Goal: Task Accomplishment & Management: Manage account settings

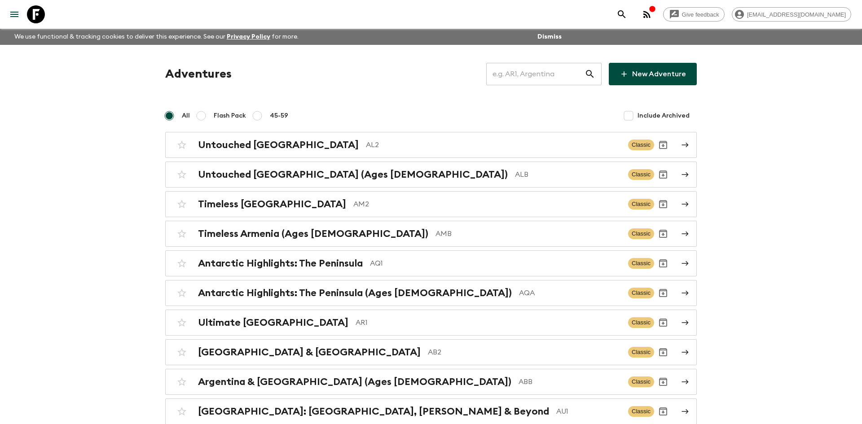
click at [504, 74] on input "text" at bounding box center [535, 74] width 98 height 25
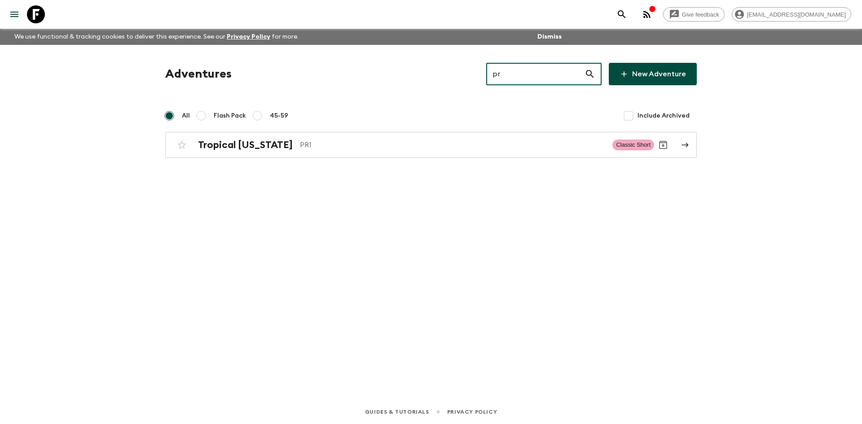
type input "pr1"
click at [241, 148] on h2 "Tropical [US_STATE]" at bounding box center [245, 145] width 95 height 12
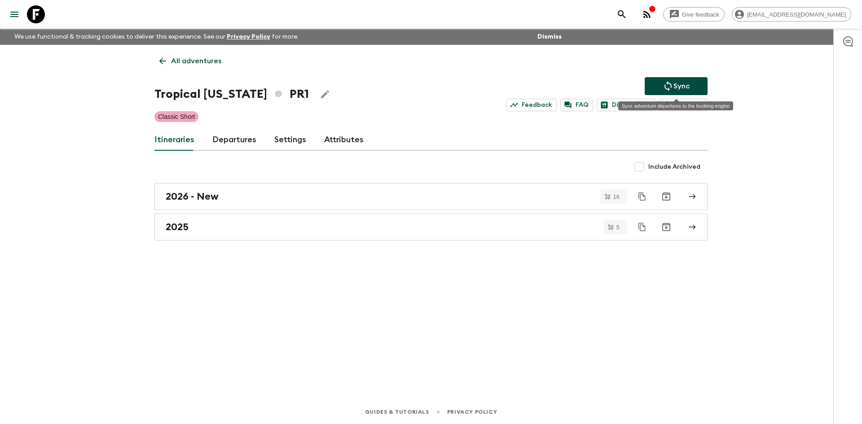
click at [674, 87] on p "Sync" at bounding box center [682, 86] width 16 height 11
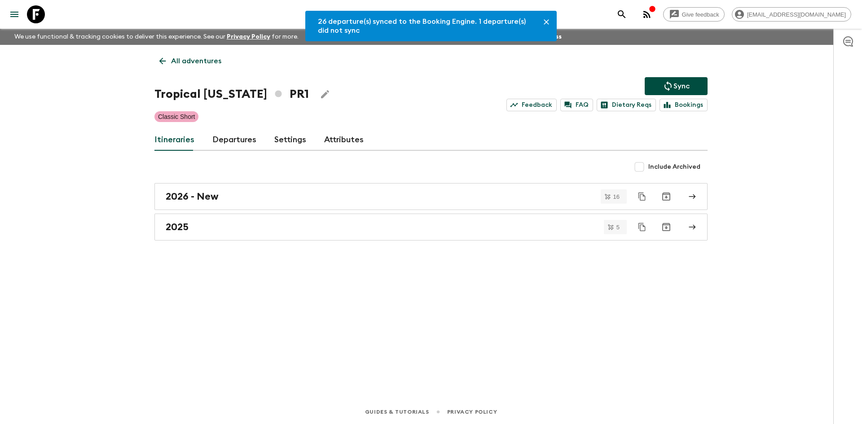
click at [289, 145] on link "Settings" at bounding box center [290, 140] width 32 height 22
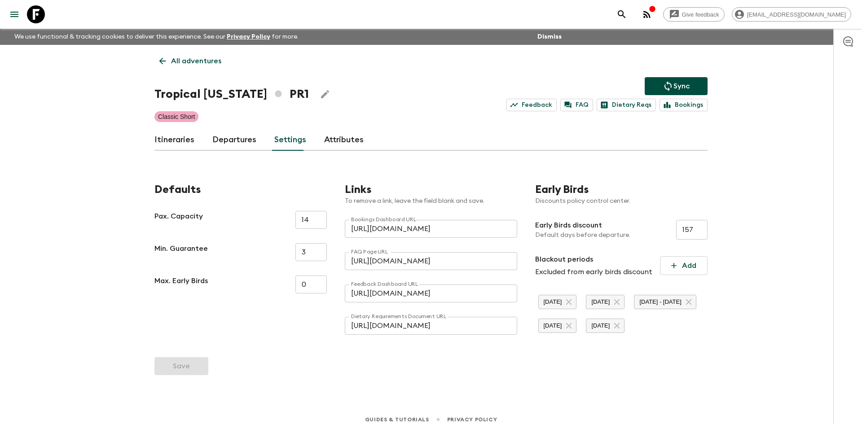
click at [221, 143] on link "Departures" at bounding box center [234, 140] width 44 height 22
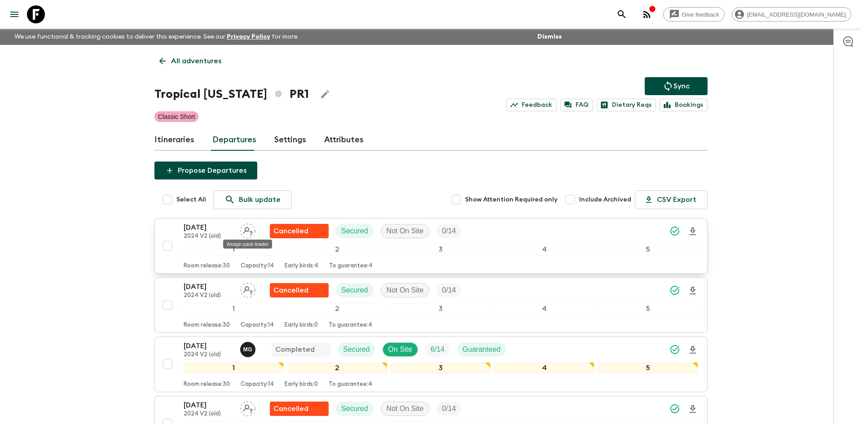
click at [244, 229] on icon "Assign pack leader" at bounding box center [247, 231] width 15 height 15
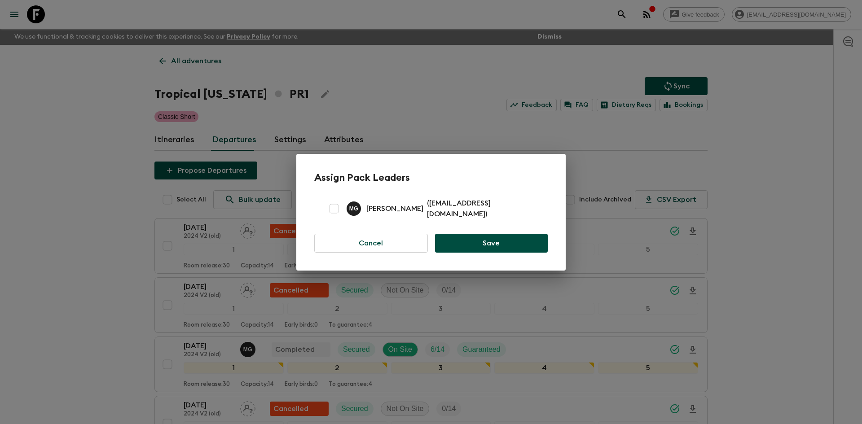
click at [114, 179] on div "Assign Pack Leaders M G [PERSON_NAME] ( [EMAIL_ADDRESS][DOMAIN_NAME] ) Cancel S…" at bounding box center [431, 212] width 862 height 424
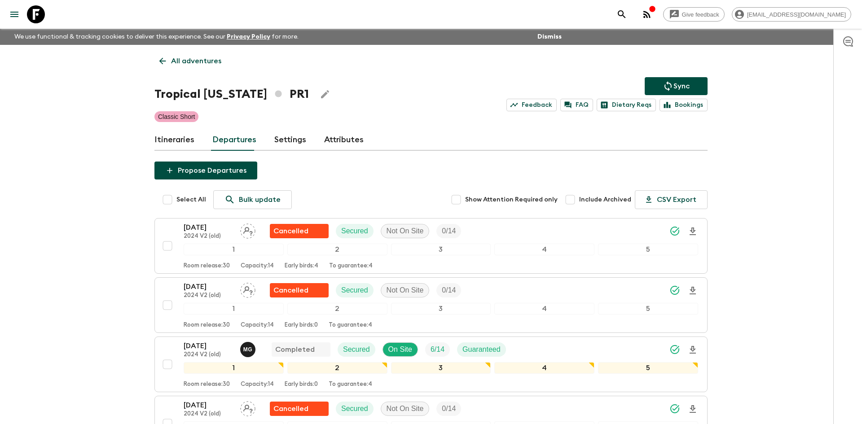
click at [190, 140] on link "Itineraries" at bounding box center [175, 140] width 40 height 22
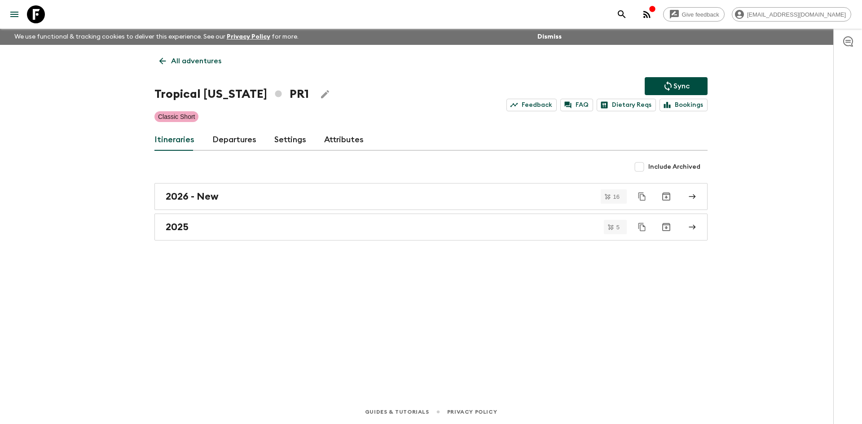
click at [242, 139] on link "Departures" at bounding box center [234, 140] width 44 height 22
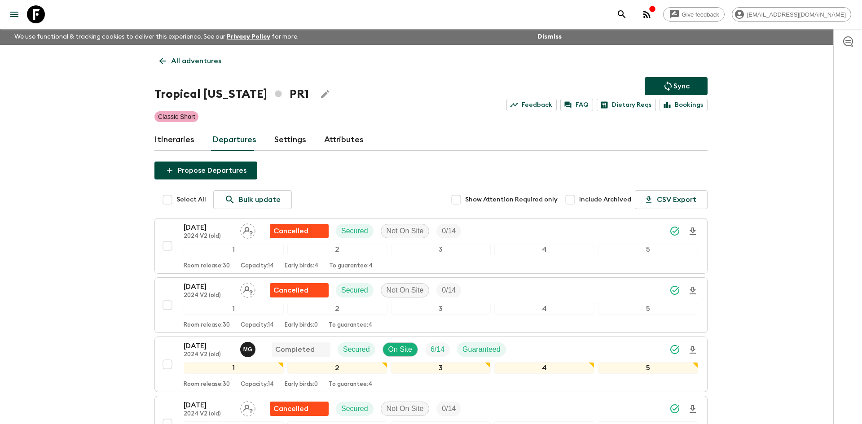
click at [186, 142] on link "Itineraries" at bounding box center [175, 140] width 40 height 22
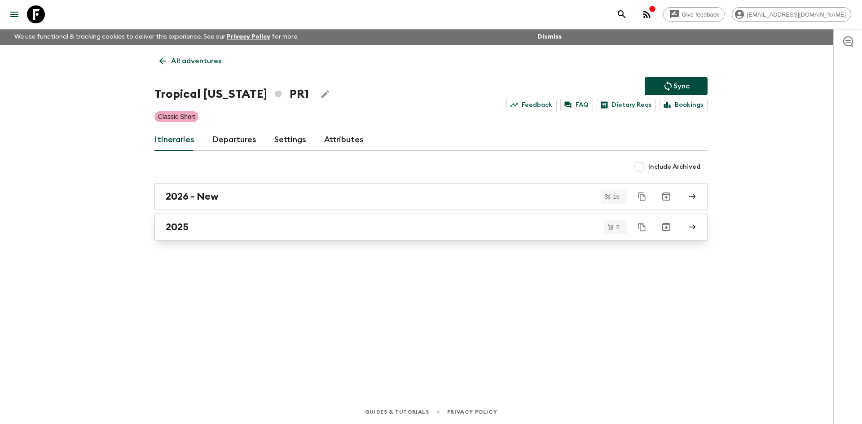
click at [504, 222] on div "2025" at bounding box center [423, 227] width 514 height 12
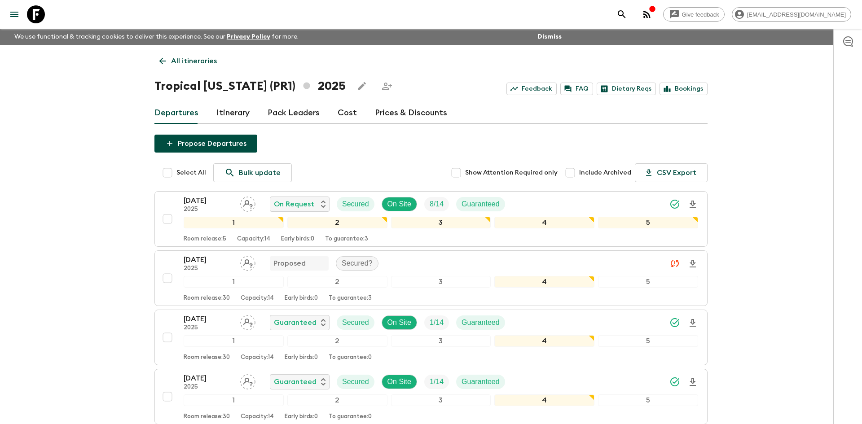
click at [297, 114] on link "Pack Leaders" at bounding box center [294, 113] width 52 height 22
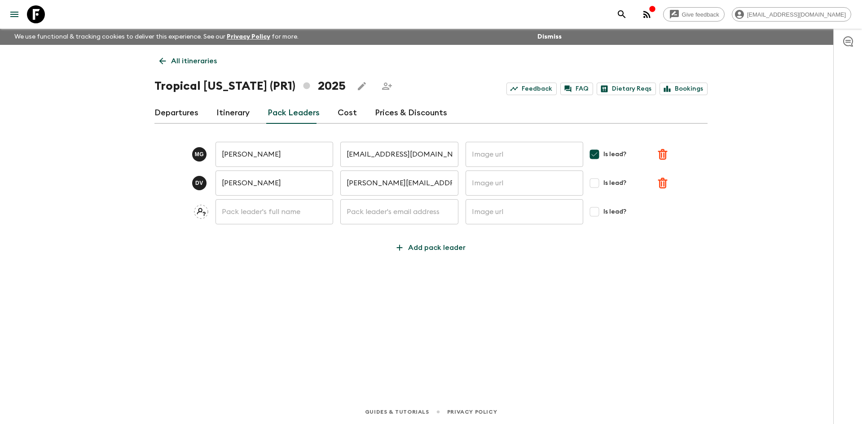
click at [392, 203] on input "text" at bounding box center [399, 211] width 118 height 25
paste input "[EMAIL_ADDRESS][DOMAIN_NAME]"
type input "[EMAIL_ADDRESS][DOMAIN_NAME]"
click at [309, 207] on input "text" at bounding box center [275, 211] width 118 height 25
type input "[PERSON_NAME]"
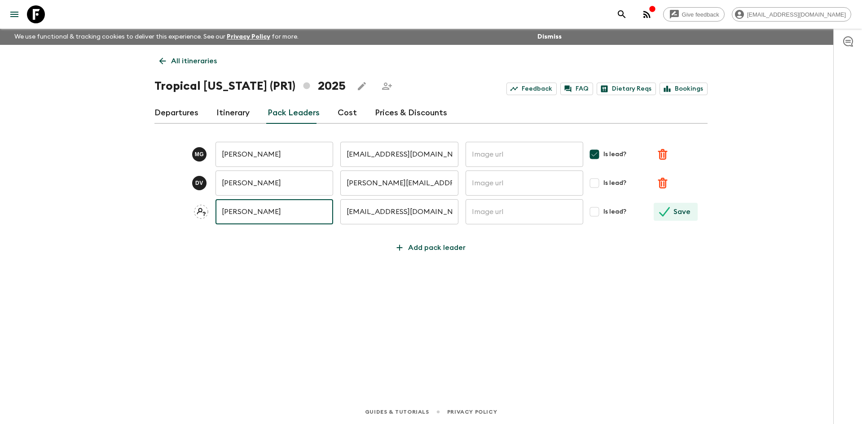
click at [666, 212] on icon "submit" at bounding box center [664, 211] width 11 height 9
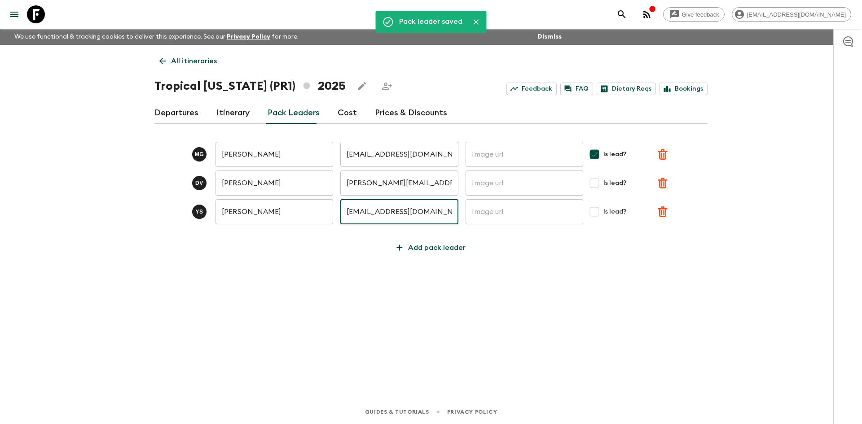
drag, startPoint x: 446, startPoint y: 212, endPoint x: 347, endPoint y: 211, distance: 98.8
click at [347, 211] on input "[EMAIL_ADDRESS][DOMAIN_NAME]" at bounding box center [399, 211] width 118 height 25
click at [191, 112] on link "Departures" at bounding box center [177, 113] width 44 height 22
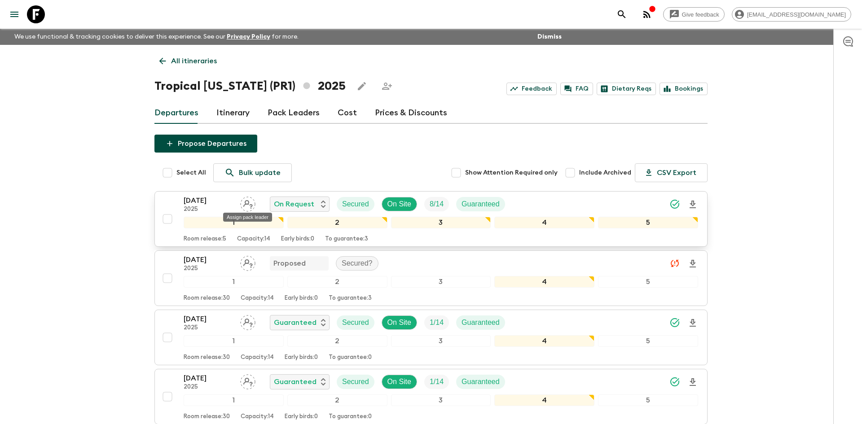
click at [250, 203] on icon "Assign pack leader" at bounding box center [247, 204] width 15 height 15
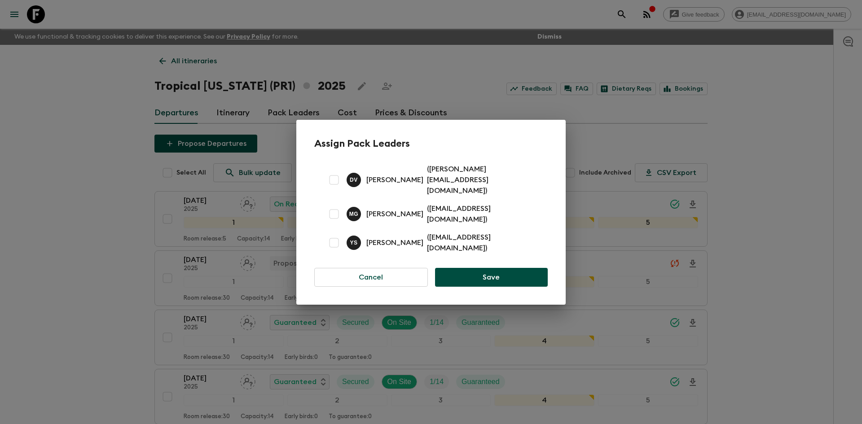
click at [98, 137] on div "Assign Pack Leaders D V [PERSON_NAME] ( [PERSON_NAME][EMAIL_ADDRESS][DOMAIN_NAM…" at bounding box center [431, 212] width 862 height 424
